Goal: Task Accomplishment & Management: Complete application form

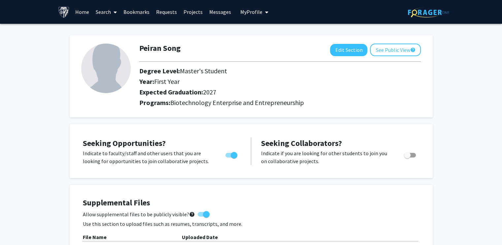
click at [86, 12] on link "Home" at bounding box center [82, 11] width 20 height 23
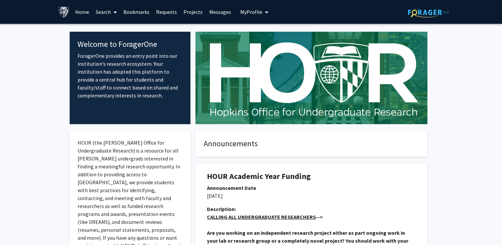
click at [111, 12] on link "Search" at bounding box center [106, 11] width 28 height 23
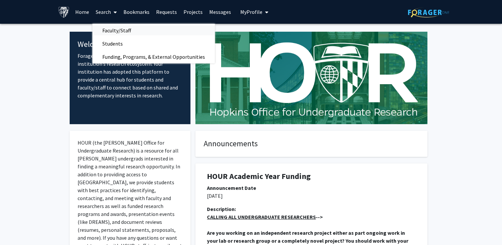
click at [124, 27] on span "Faculty/Staff" at bounding box center [116, 30] width 49 height 13
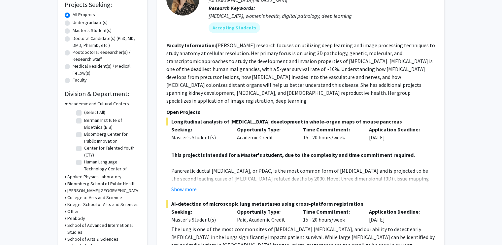
scroll to position [66, 0]
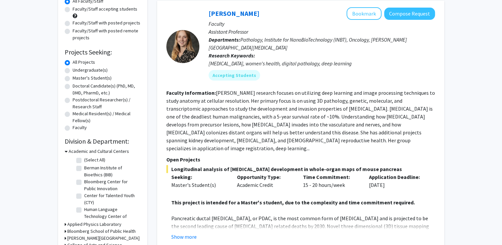
drag, startPoint x: 457, startPoint y: 61, endPoint x: 446, endPoint y: 156, distance: 95.4
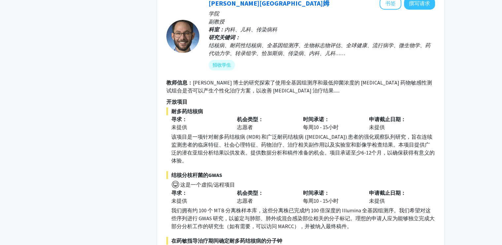
scroll to position [594, 0]
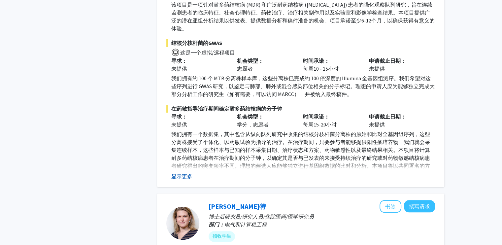
click at [184, 173] on font "显示更多" at bounding box center [181, 176] width 21 height 7
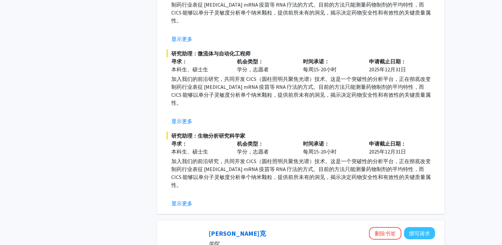
scroll to position [1650, 0]
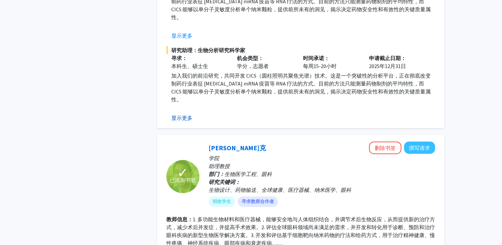
click at [187, 115] on font "显示更多" at bounding box center [181, 118] width 21 height 7
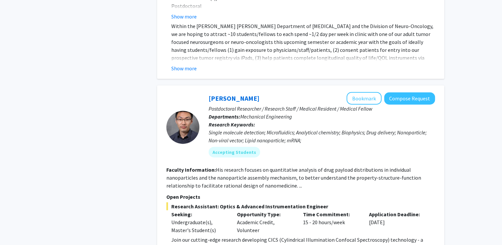
scroll to position [1518, 0]
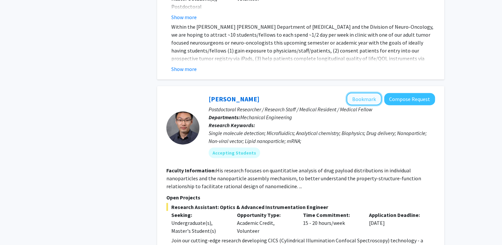
click at [367, 93] on button "Bookmark" at bounding box center [364, 99] width 35 height 13
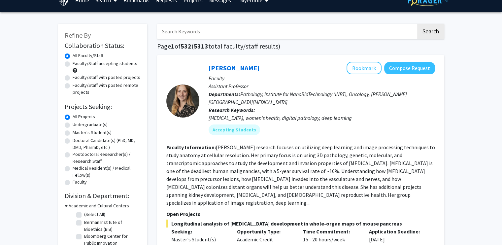
scroll to position [0, 0]
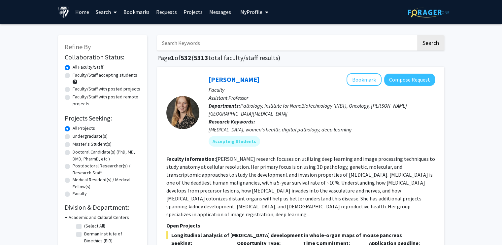
click at [211, 46] on input "Search Keywords" at bounding box center [286, 42] width 259 height 15
type input "drug discovery"
click at [417, 35] on button "Search" at bounding box center [430, 42] width 27 height 15
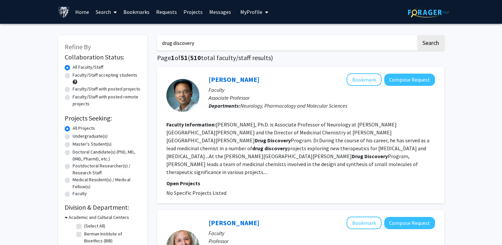
click at [83, 75] on label "Faculty/Staff accepting students" at bounding box center [105, 75] width 65 height 7
click at [77, 75] on input "Faculty/Staff accepting students" at bounding box center [75, 74] width 4 height 4
radio input "true"
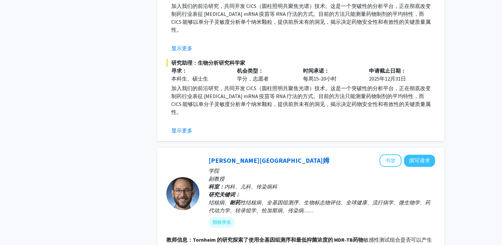
scroll to position [990, 0]
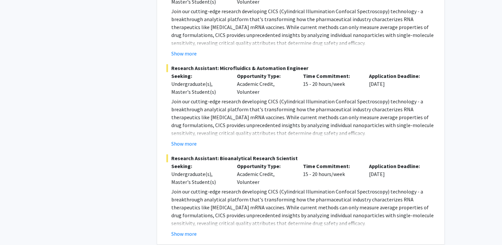
drag, startPoint x: 278, startPoint y: 173, endPoint x: 380, endPoint y: 174, distance: 102.6
click at [380, 187] on p "Join our cutting-edge research developing CICS (Cylindrical Illumination Confoc…" at bounding box center [303, 207] width 264 height 40
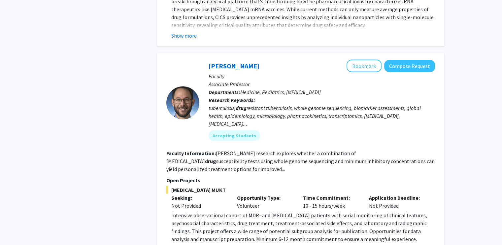
click at [119, 120] on div "Refine By Collaboration Status: Collaboration Status All Faculty/Staff Collabor…" at bounding box center [102, 75] width 99 height 2469
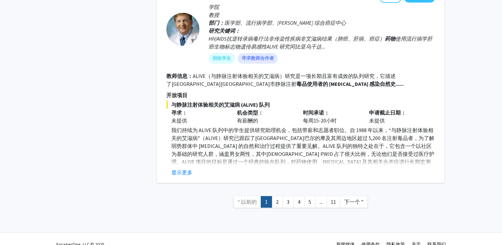
scroll to position [2080, 0]
drag, startPoint x: 274, startPoint y: 192, endPoint x: 282, endPoint y: 193, distance: 8.0
click at [274, 196] on link "2" at bounding box center [277, 202] width 11 height 12
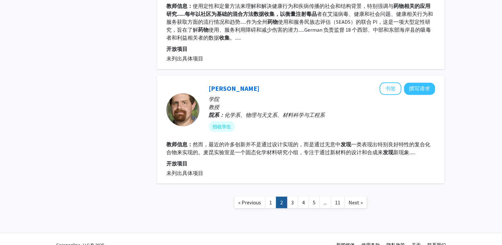
scroll to position [1155, 0]
click at [273, 196] on link "1" at bounding box center [270, 202] width 11 height 12
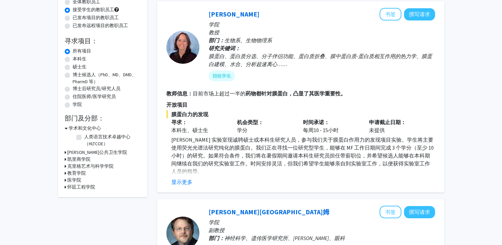
scroll to position [66, 0]
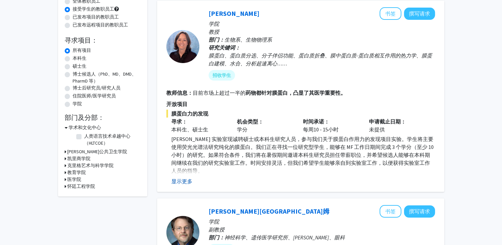
click at [187, 179] on font "显示更多" at bounding box center [181, 181] width 21 height 7
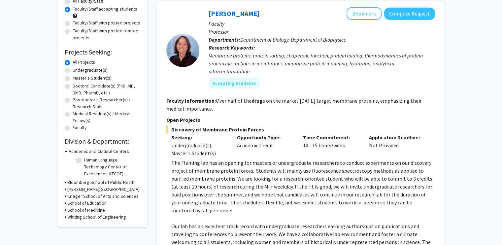
click at [397, 13] on button "Compose Request" at bounding box center [409, 14] width 51 height 12
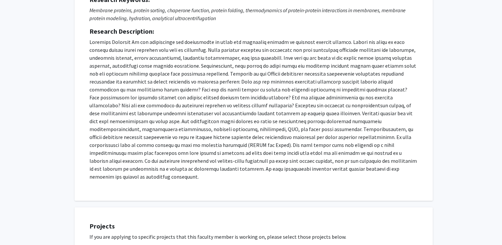
scroll to position [66, 0]
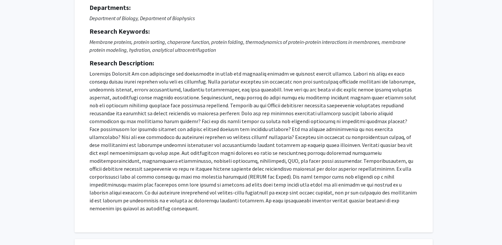
click at [222, 121] on p at bounding box center [253, 141] width 328 height 143
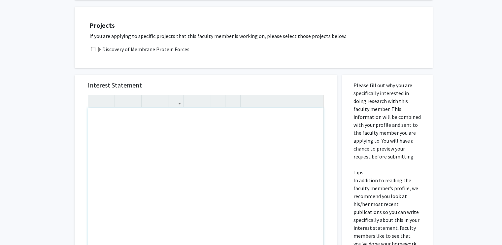
scroll to position [330, 0]
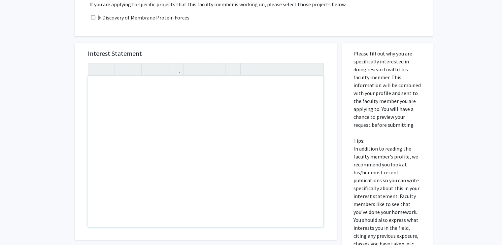
click at [106, 76] on div "Note to users with screen readers: Please press Alt+0 or Option+0 to deactivate…" at bounding box center [205, 151] width 235 height 151
paste div "Note to users with screen readers: Please press Alt+0 or Option+0 to deactivate…"
type textarea "<l>I do sitamet co adipisc el seddoe temporin ut laboree dolo magnaaliqu en a M…"
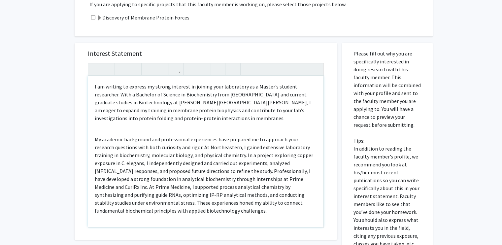
click at [139, 156] on p "My academic background and professional experiences have prepared me to approac…" at bounding box center [206, 174] width 222 height 79
drag, startPoint x: 140, startPoint y: 156, endPoint x: 139, endPoint y: 164, distance: 8.0
click at [139, 164] on p "My academic background and professional experiences have prepared me to approac…" at bounding box center [206, 174] width 222 height 79
click at [282, 143] on p "My academic background and professional experiences have prepared me to approac…" at bounding box center [206, 174] width 222 height 79
click at [282, 149] on p "My academic background and professional experiences have prepared me to approac…" at bounding box center [206, 174] width 222 height 79
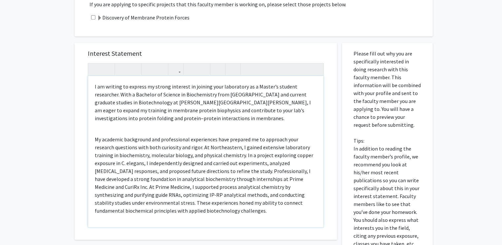
click at [265, 169] on p "My academic background and professional experiences have prepared me to approac…" at bounding box center [206, 174] width 222 height 79
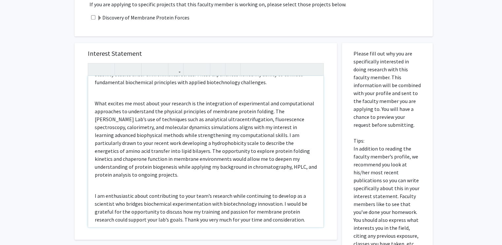
scroll to position [62, 0]
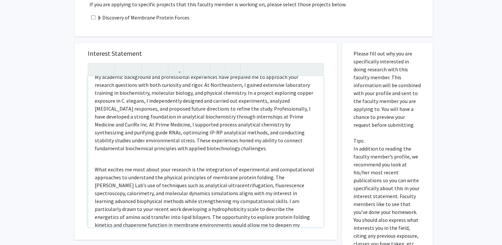
drag, startPoint x: 162, startPoint y: 148, endPoint x: 166, endPoint y: 147, distance: 4.0
click at [162, 148] on div "I am writing to express my strong interest in joining your laboratory as a Mast…" at bounding box center [205, 151] width 235 height 151
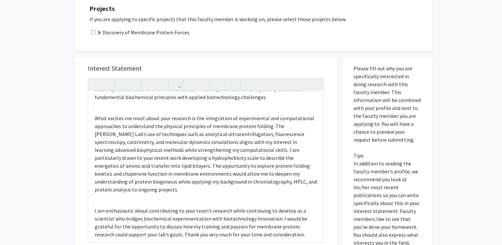
scroll to position [248, 0]
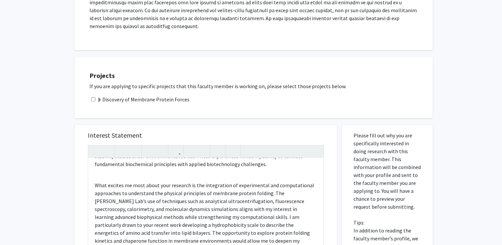
click at [145, 95] on label "Discovery of Membrane Protein Forces" at bounding box center [143, 99] width 92 height 8
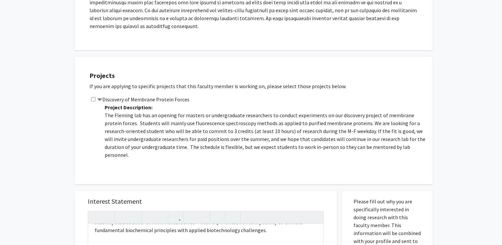
click at [89, 95] on div "Discovery of Membrane Protein Forces Project Description: The [PERSON_NAME] lab…" at bounding box center [257, 132] width 337 height 74
click at [93, 97] on input "checkbox" at bounding box center [93, 99] width 4 height 4
checkbox input "true"
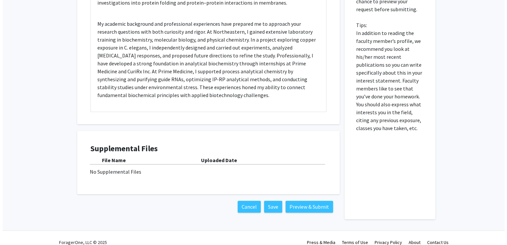
scroll to position [512, 0]
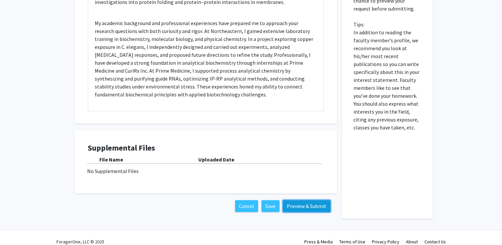
click at [324, 200] on button "Preview & Submit" at bounding box center [307, 206] width 48 height 12
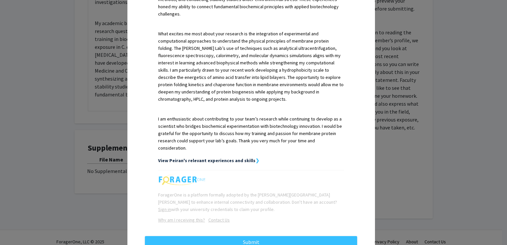
scroll to position [295, 0]
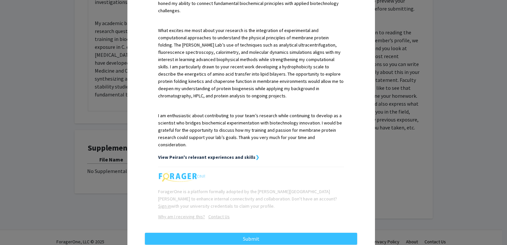
click at [226, 154] on strong "View Peiran's relevant experiences and skills" at bounding box center [206, 157] width 97 height 6
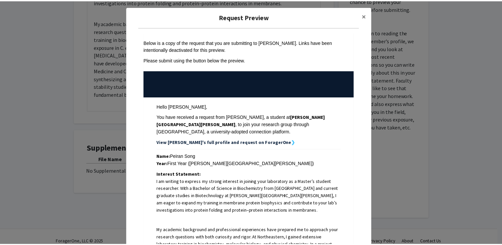
scroll to position [0, 0]
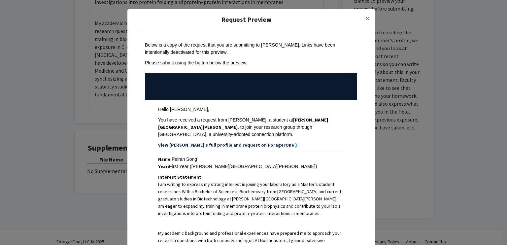
click at [248, 142] on strong "View [PERSON_NAME]'s full profile and request on ForagerOne" at bounding box center [226, 145] width 136 height 6
click at [365, 19] on span "×" at bounding box center [367, 18] width 4 height 10
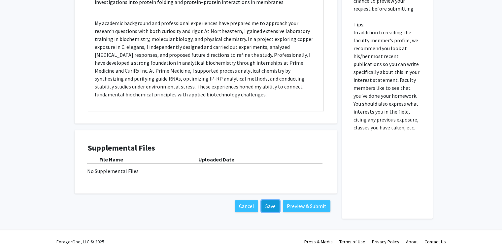
click at [277, 200] on button "Save" at bounding box center [270, 206] width 18 height 12
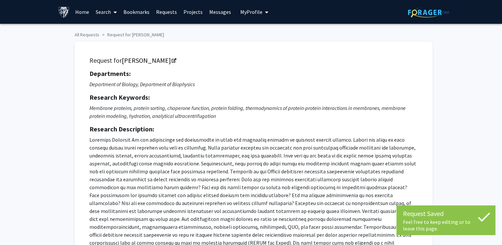
click at [259, 8] on button "My Profile" at bounding box center [254, 12] width 32 height 24
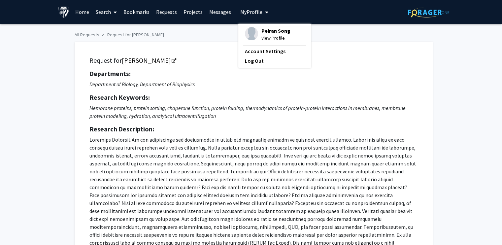
drag, startPoint x: 275, startPoint y: 33, endPoint x: 265, endPoint y: 41, distance: 12.7
click at [265, 41] on span "View Profile" at bounding box center [275, 37] width 29 height 7
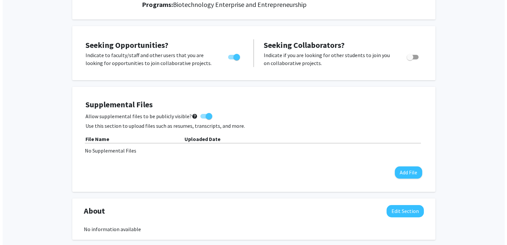
scroll to position [132, 0]
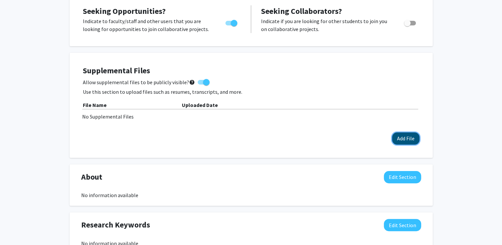
click at [417, 134] on button "Add File" at bounding box center [405, 138] width 27 height 12
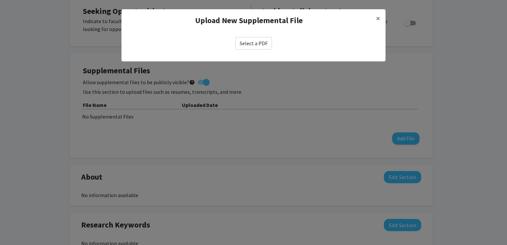
click at [253, 38] on label "Select a PDF" at bounding box center [253, 43] width 37 height 13
click at [0, 0] on input "Select a PDF" at bounding box center [0, 0] width 0 height 0
select select "custom"
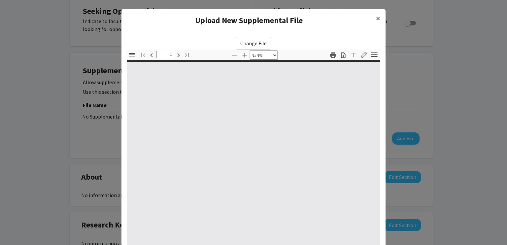
type input "0"
select select "custom"
type input "1"
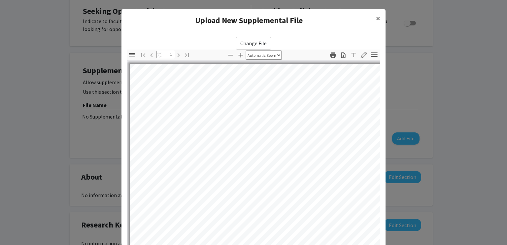
select select "auto"
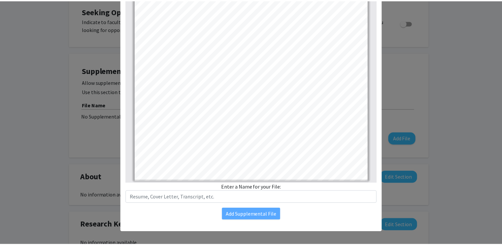
scroll to position [67, 0]
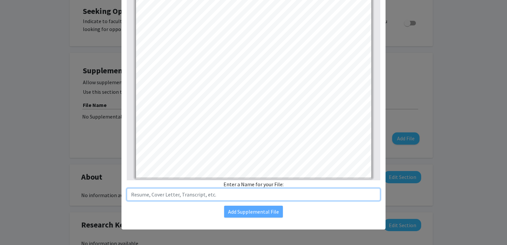
click at [244, 196] on input "text" at bounding box center [253, 194] width 253 height 13
type input "Resume"
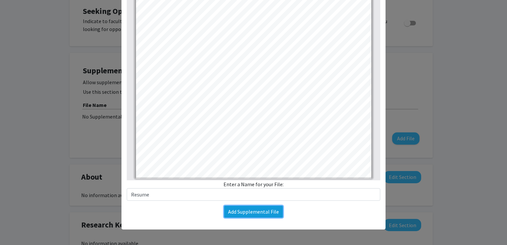
click at [254, 216] on button "Add Supplemental File" at bounding box center [253, 212] width 59 height 12
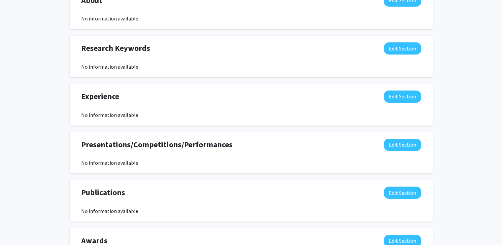
scroll to position [319, 0]
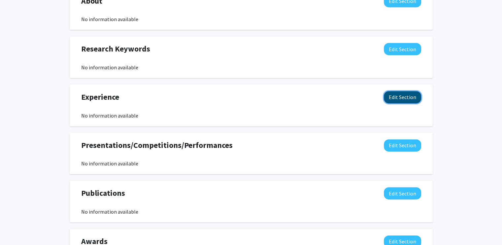
click at [394, 95] on button "Edit Section" at bounding box center [402, 97] width 37 height 12
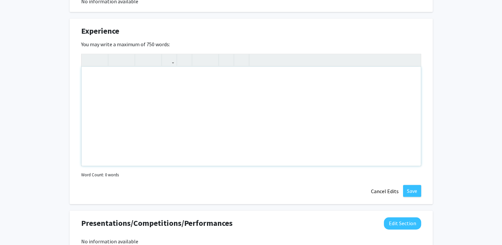
click at [241, 112] on div "Note to users with screen readers: Please deactivate our accessibility plugin f…" at bounding box center [251, 116] width 339 height 99
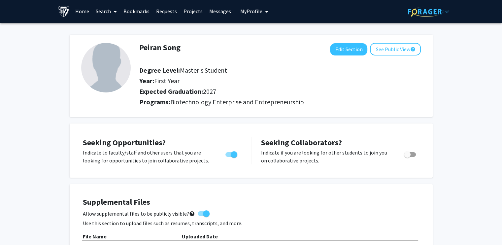
scroll to position [0, 0]
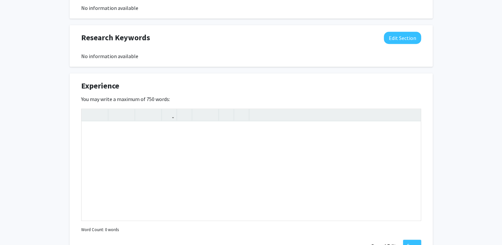
scroll to position [528, 0]
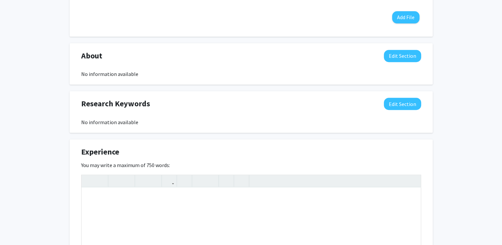
scroll to position [66, 0]
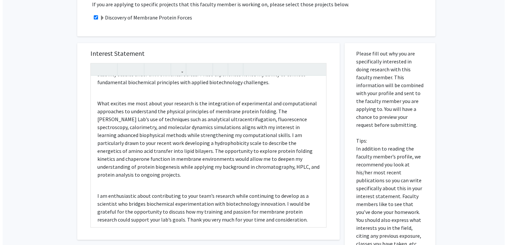
scroll to position [396, 0]
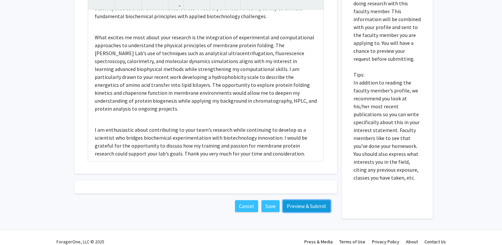
click at [302, 200] on button "Preview & Submit" at bounding box center [307, 206] width 48 height 12
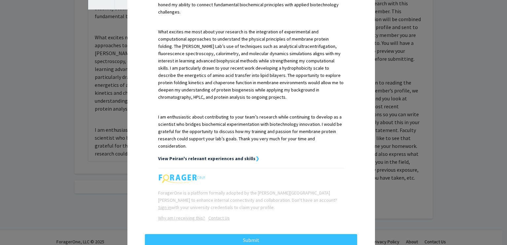
scroll to position [295, 0]
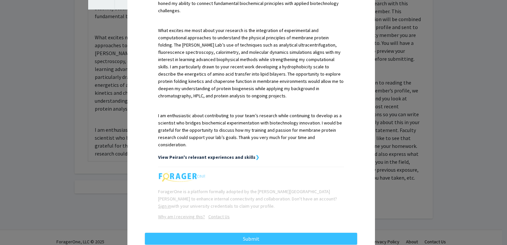
click at [235, 154] on strong "View Peiran's relevant experiences and skills" at bounding box center [206, 157] width 97 height 6
click at [255, 154] on strong "❯" at bounding box center [257, 157] width 4 height 6
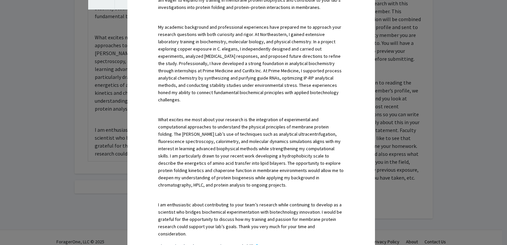
scroll to position [31, 0]
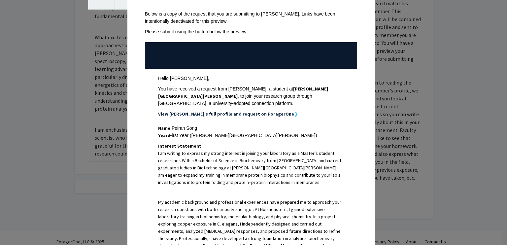
click at [243, 111] on strong "View [PERSON_NAME]'s full profile and request on ForagerOne" at bounding box center [226, 114] width 136 height 6
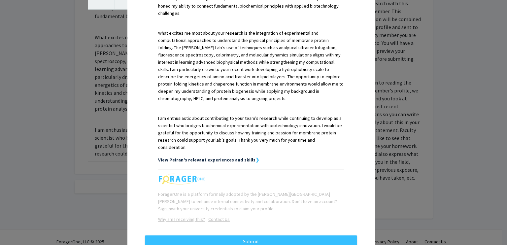
scroll to position [295, 0]
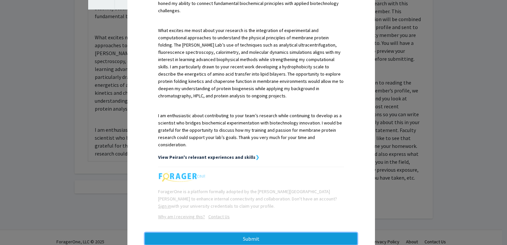
click at [337, 233] on button "Submit" at bounding box center [251, 239] width 212 height 12
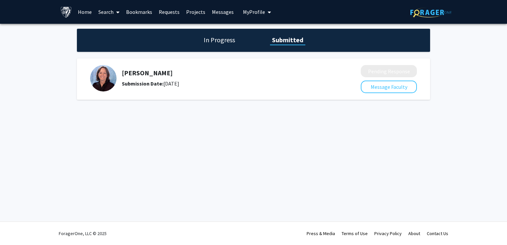
click at [208, 40] on h1 "In Progress" at bounding box center [219, 39] width 35 height 9
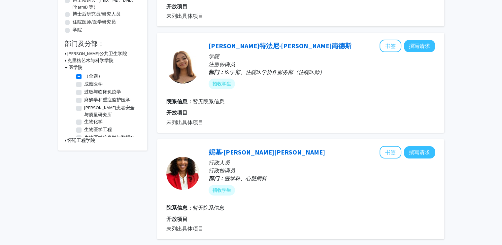
scroll to position [206, 0]
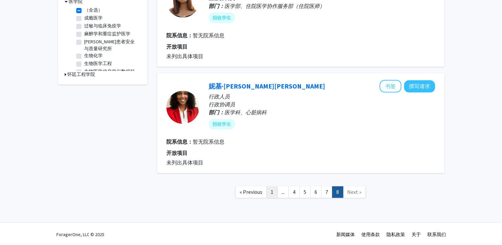
click at [273, 190] on link "1" at bounding box center [271, 192] width 11 height 12
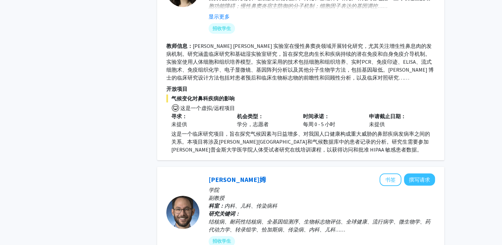
scroll to position [594, 0]
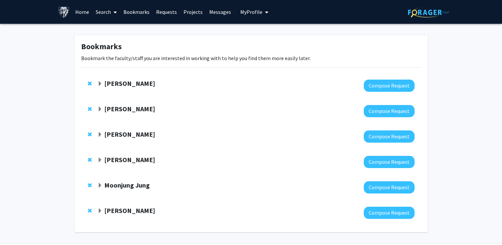
click at [118, 83] on strong "Kunal Parikh" at bounding box center [129, 83] width 51 height 8
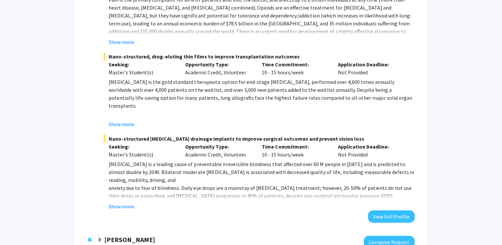
scroll to position [396, 0]
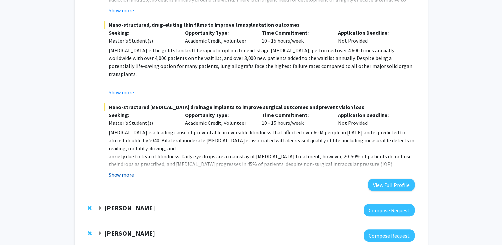
click at [123, 175] on button "Show more" at bounding box center [121, 175] width 25 height 8
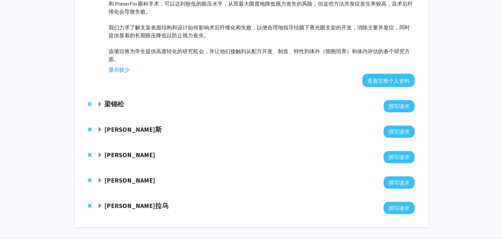
scroll to position [533, 0]
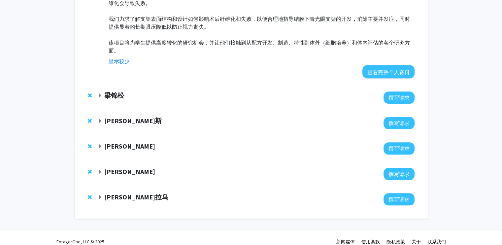
click at [133, 193] on font "基里亚科斯·帕帕尼古拉乌" at bounding box center [136, 197] width 64 height 8
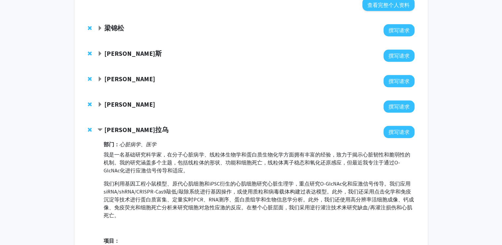
scroll to position [663, 0]
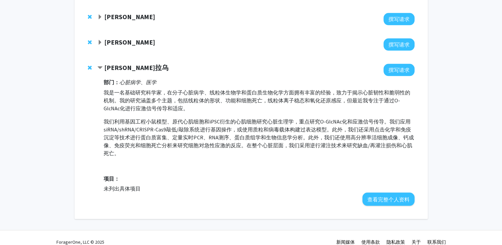
click at [110, 38] on font "郑文贞" at bounding box center [129, 42] width 51 height 8
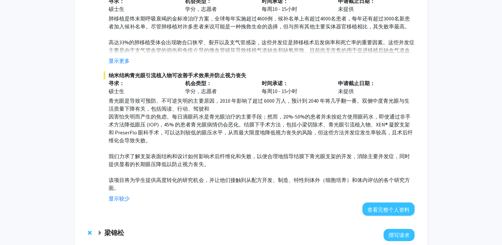
scroll to position [330, 0]
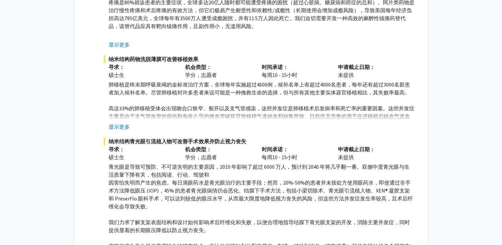
click at [114, 123] on button "显示更多" at bounding box center [119, 127] width 21 height 8
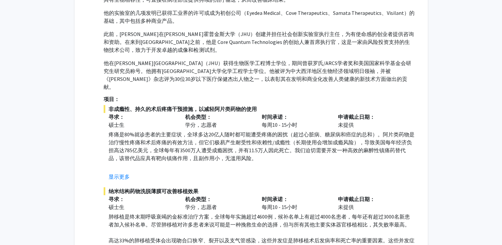
scroll to position [132, 0]
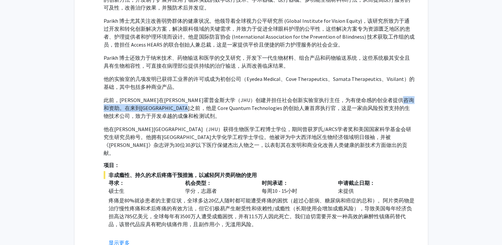
drag, startPoint x: 148, startPoint y: 107, endPoint x: 207, endPoint y: 107, distance: 59.4
click at [209, 107] on font "此前，帕里克博士在约翰霍普金斯大学（JHU）创建并担任社会创新实验室执行主任，为有使命感的创业者提供咨询和资助。在来到巴尔的摩之前，他是 Core Quant…" at bounding box center [259, 108] width 310 height 22
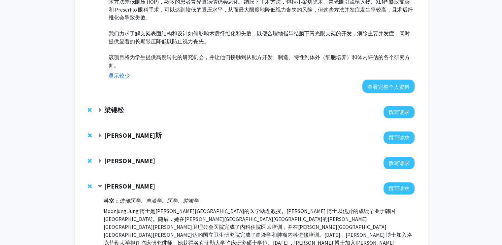
scroll to position [594, 0]
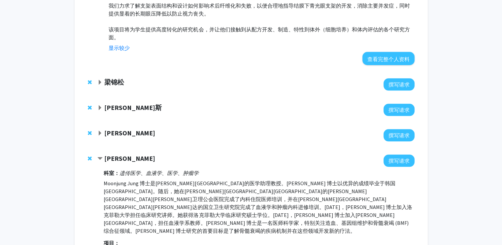
click at [113, 78] on font "梁锦松" at bounding box center [114, 82] width 20 height 8
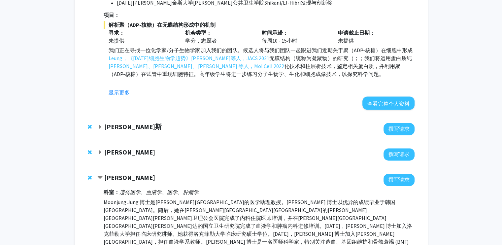
scroll to position [990, 0]
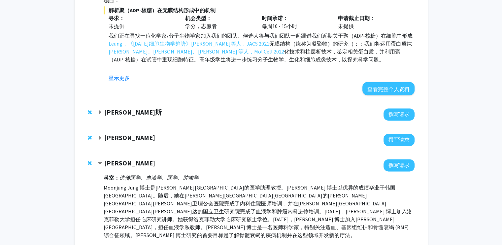
click at [123, 116] on font "亚历山大·巴拉斯" at bounding box center [132, 112] width 57 height 8
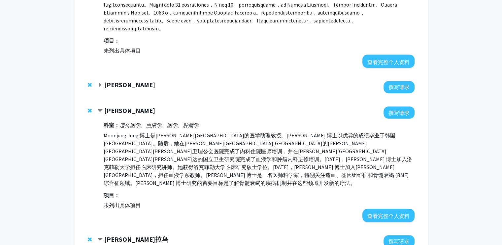
scroll to position [1188, 0]
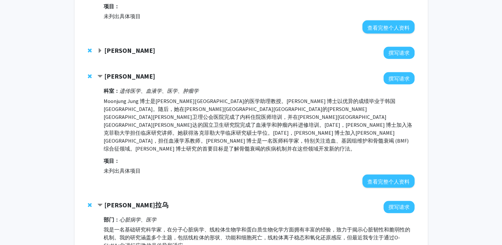
click at [121, 54] on font "井上贵成" at bounding box center [129, 50] width 51 height 8
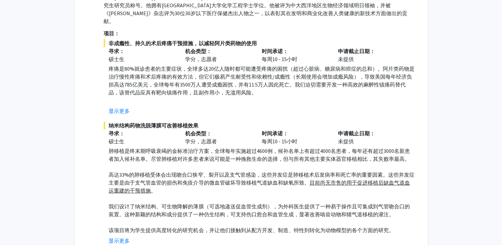
scroll to position [264, 0]
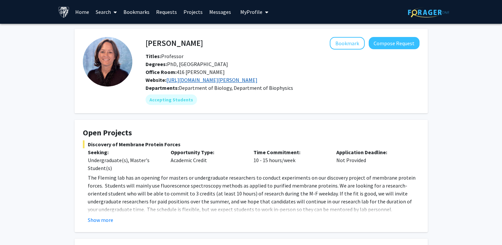
click at [207, 81] on link "https://pages.jh.edu/fleming/" at bounding box center [211, 80] width 91 height 7
